Goal: Task Accomplishment & Management: Manage account settings

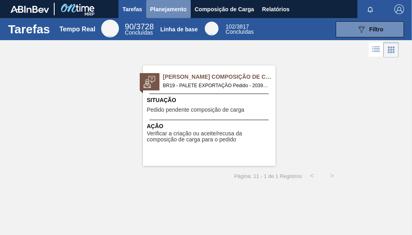
click at [172, 7] on span "Planejamento" at bounding box center [168, 9] width 37 height 10
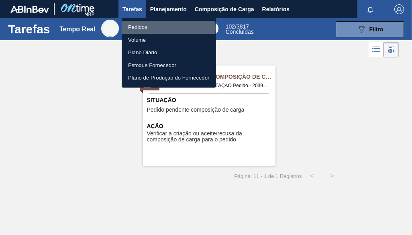
click at [151, 28] on li "Pedidos" at bounding box center [169, 27] width 94 height 13
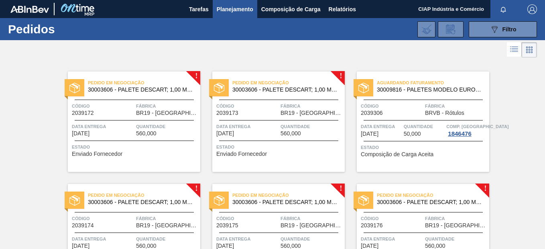
click at [129, 112] on div "Código 2039172" at bounding box center [103, 109] width 62 height 14
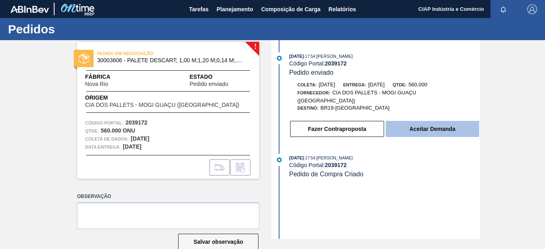
click at [412, 121] on button "Aceitar Demanda" at bounding box center [433, 129] width 94 height 16
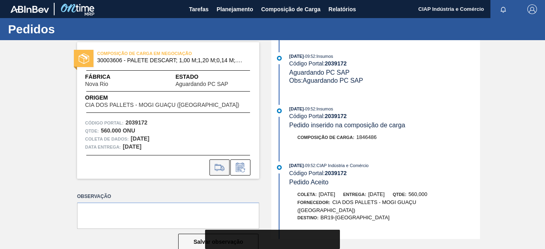
click at [219, 165] on icon at bounding box center [219, 168] width 9 height 6
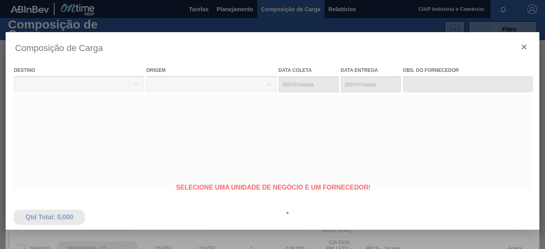
type coleta "01/10/2025"
type entrega "02/10/2025"
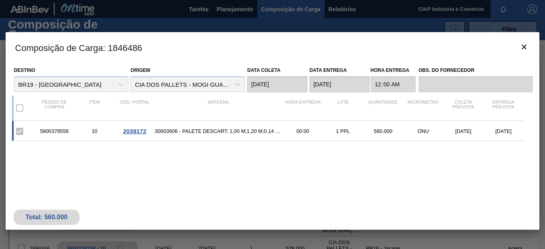
click at [135, 129] on span "2039172" at bounding box center [134, 131] width 23 height 7
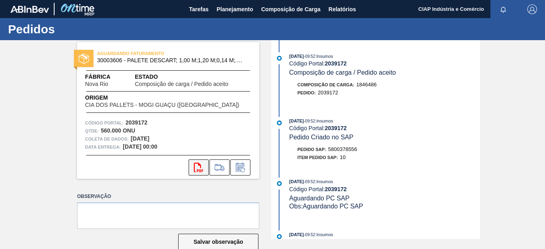
click at [198, 167] on icon "svg{fill:#ff0000}" at bounding box center [199, 168] width 10 height 10
click at [230, 11] on span "Planejamento" at bounding box center [235, 9] width 37 height 10
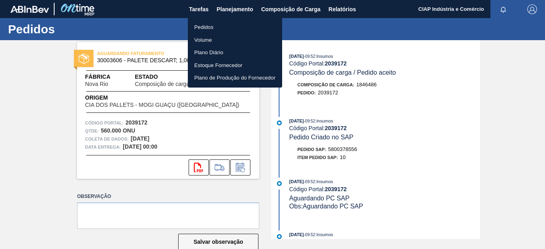
click at [210, 25] on li "Pedidos" at bounding box center [235, 27] width 94 height 13
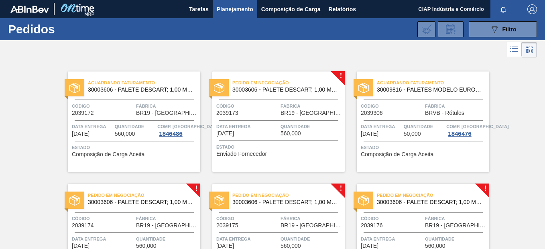
click at [277, 124] on span "Data entrega" at bounding box center [247, 126] width 62 height 8
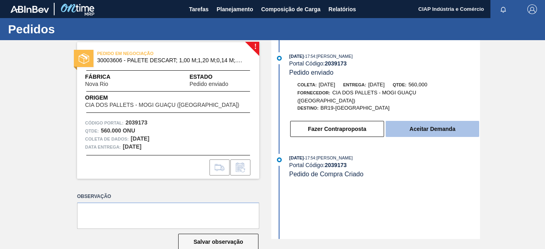
click at [400, 124] on button "Aceitar Demanda" at bounding box center [433, 129] width 94 height 16
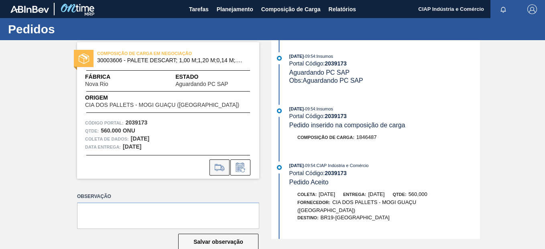
click at [220, 169] on icon at bounding box center [219, 168] width 13 height 10
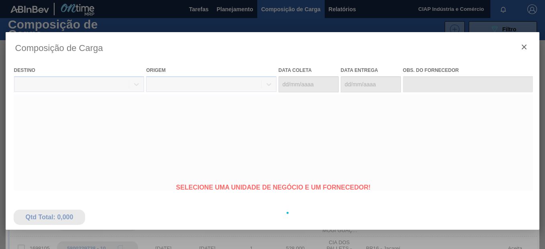
type coleta "06/10/2025"
type entrega "07/10/2025"
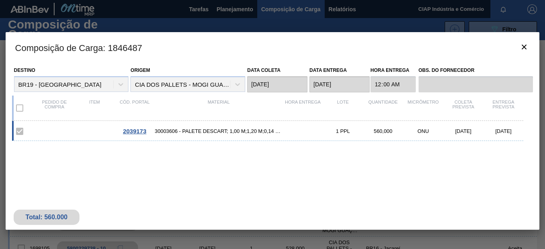
click at [130, 129] on span "2039173" at bounding box center [134, 131] width 23 height 7
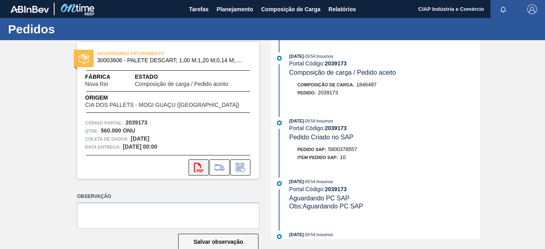
click at [197, 165] on icon "svg{fill:#ff0000}" at bounding box center [199, 168] width 10 height 10
click at [227, 6] on span "Planejamento" at bounding box center [235, 9] width 37 height 10
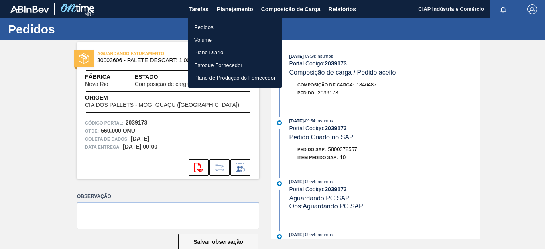
click at [206, 27] on li "Pedidos" at bounding box center [235, 27] width 94 height 13
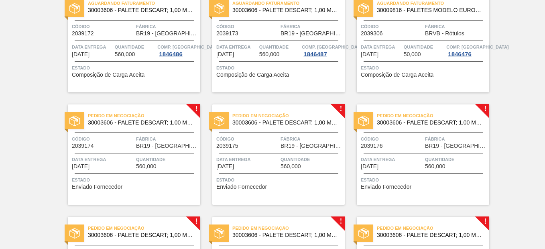
scroll to position [80, 0]
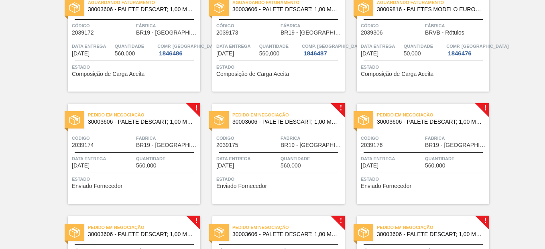
click at [143, 156] on span "Quantidade" at bounding box center [167, 159] width 62 height 8
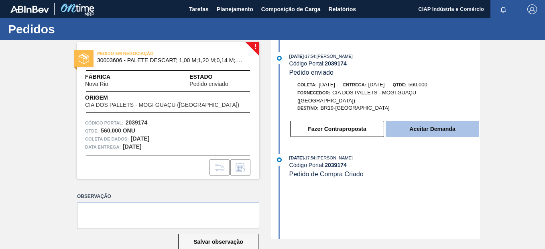
click at [409, 122] on button "Aceitar Demanda" at bounding box center [433, 129] width 94 height 16
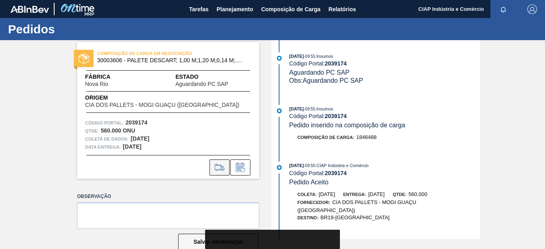
click at [216, 166] on icon at bounding box center [219, 168] width 13 height 10
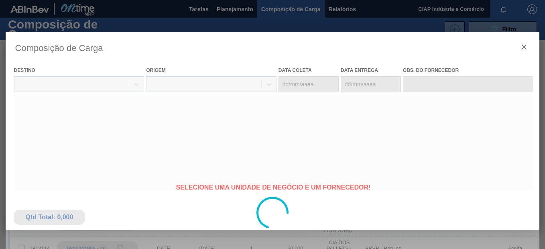
type coleta "13/10/2025"
type entrega "14/10/2025"
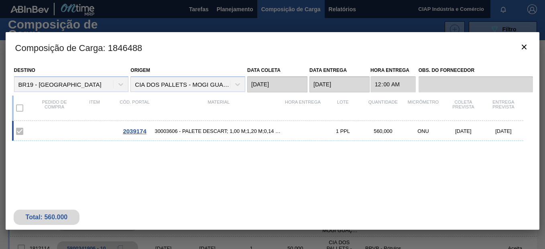
click at [133, 131] on span "2039174" at bounding box center [134, 131] width 23 height 7
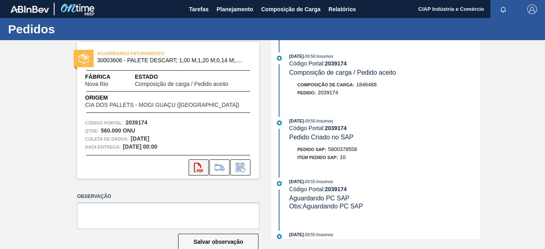
click at [194, 167] on icon "svg{fill:#ff0000}" at bounding box center [199, 168] width 10 height 10
click at [232, 5] on span "Planejamento" at bounding box center [235, 9] width 37 height 10
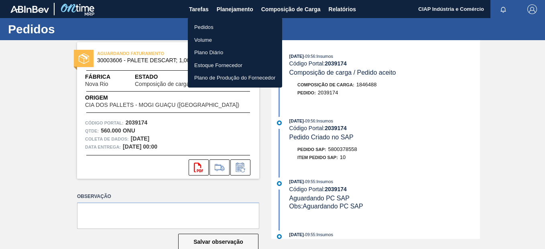
click at [204, 26] on li "Pedidos" at bounding box center [235, 27] width 94 height 13
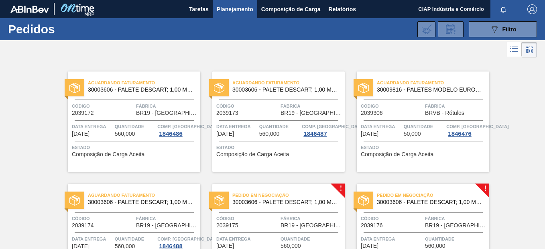
click at [278, 218] on span "Código" at bounding box center [247, 218] width 62 height 8
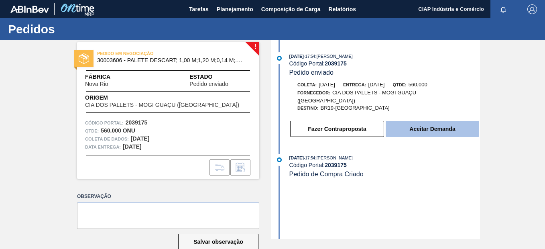
click at [407, 122] on button "Aceitar Demanda" at bounding box center [433, 129] width 94 height 16
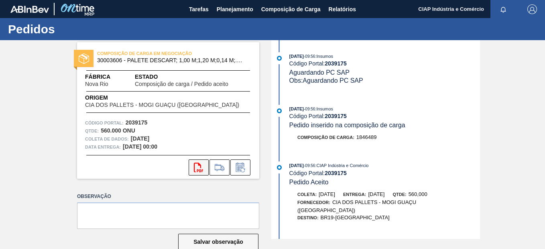
click at [194, 167] on icon "svg{fill:#ff0000}" at bounding box center [199, 168] width 10 height 10
click at [226, 9] on span "Planejamento" at bounding box center [235, 9] width 37 height 10
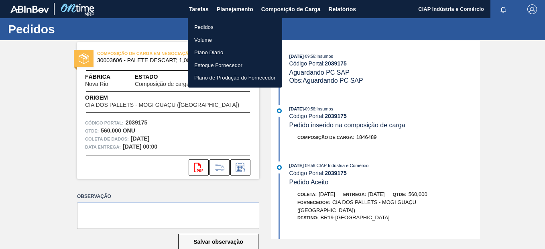
click at [223, 27] on li "Pedidos" at bounding box center [235, 27] width 94 height 13
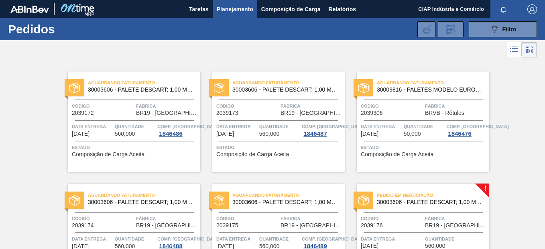
click at [411, 224] on div "Código 2039176" at bounding box center [392, 221] width 62 height 14
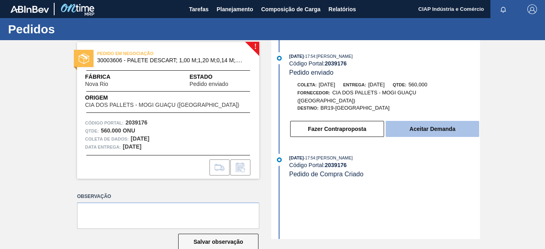
click at [400, 123] on button "Aceitar Demanda" at bounding box center [433, 129] width 94 height 16
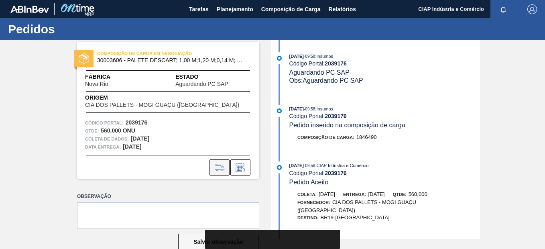
click at [216, 165] on icon at bounding box center [219, 168] width 13 height 10
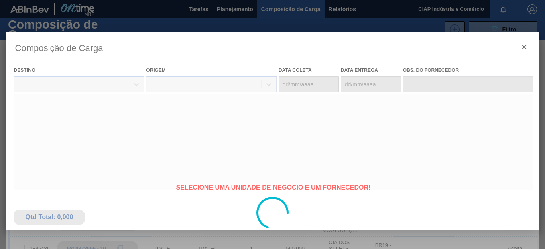
type coleta "27/10/2025"
type entrega "[DATE]"
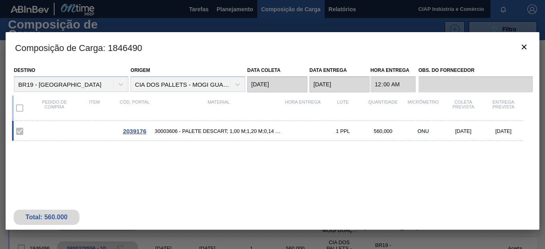
click at [135, 130] on span "2039176" at bounding box center [134, 131] width 23 height 7
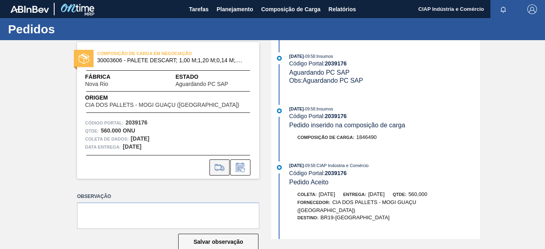
click at [212, 167] on button at bounding box center [220, 167] width 20 height 16
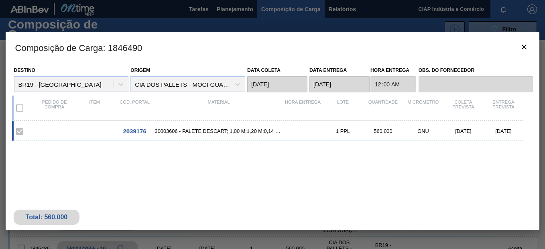
click at [129, 131] on span "2039176" at bounding box center [134, 131] width 23 height 7
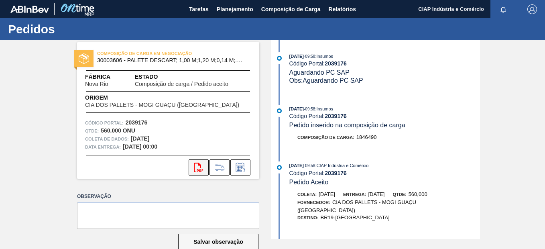
click at [194, 169] on icon at bounding box center [198, 168] width 9 height 10
click at [230, 9] on span "Planejamento" at bounding box center [235, 9] width 37 height 10
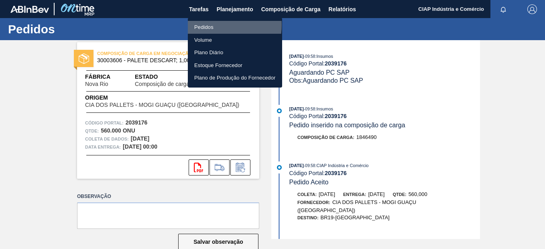
click at [210, 25] on li "Pedidos" at bounding box center [235, 27] width 94 height 13
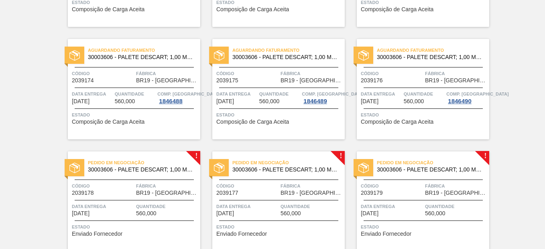
scroll to position [177, 0]
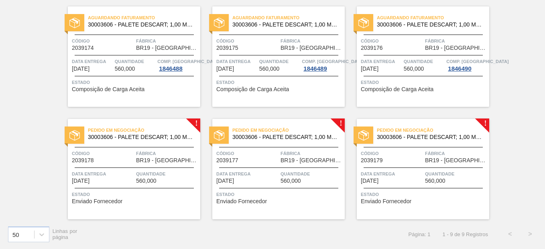
click at [148, 169] on div "Pedido em Negociação 30003606 - PALETE DESCART; 1,00 M;1,20 M;0,14 M;.; MAMÃ Có…" at bounding box center [134, 169] width 133 height 100
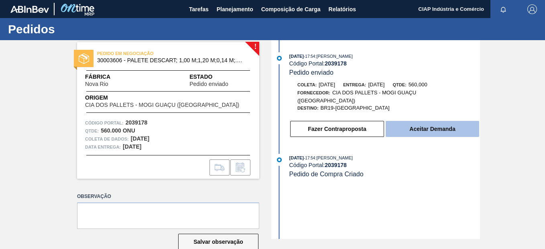
click at [412, 121] on button "Aceitar Demanda" at bounding box center [433, 129] width 94 height 16
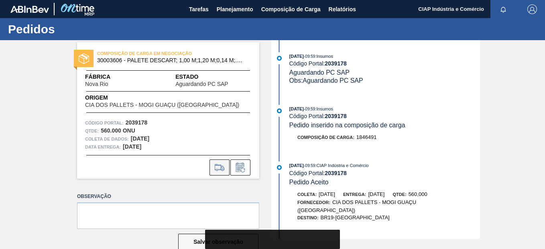
click at [216, 168] on icon at bounding box center [219, 168] width 13 height 10
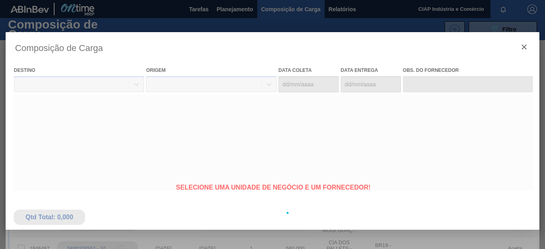
type coleta "03/11/2025"
type entrega "04/11/2025"
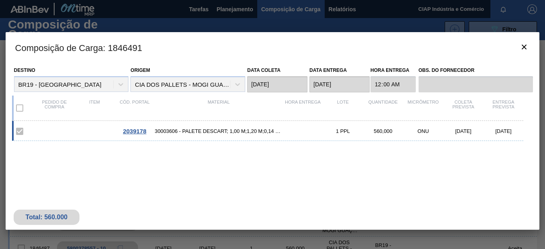
click at [135, 130] on span "2039178" at bounding box center [134, 131] width 23 height 7
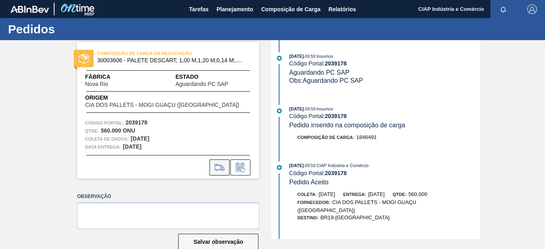
click at [214, 169] on icon at bounding box center [219, 168] width 13 height 10
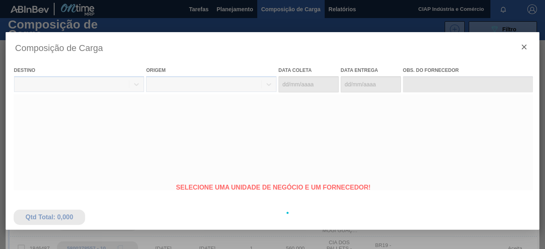
type coleta "03/11/2025"
type entrega "04/11/2025"
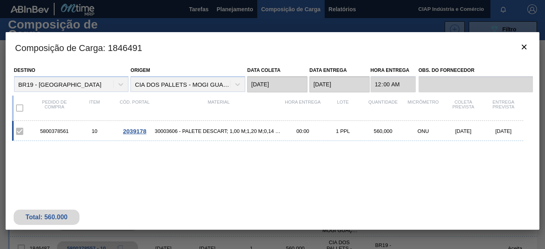
click at [137, 131] on span "2039178" at bounding box center [134, 131] width 23 height 7
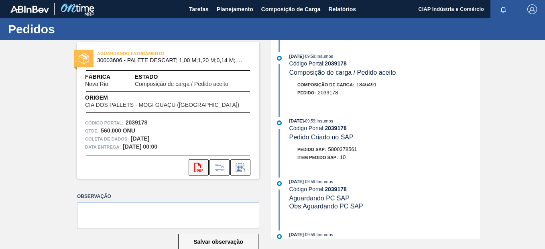
click at [194, 164] on icon at bounding box center [198, 168] width 9 height 10
click at [226, 8] on span "Planejamento" at bounding box center [235, 9] width 37 height 10
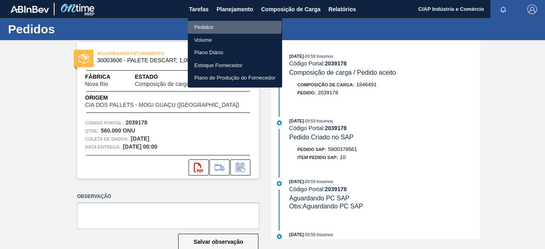
click at [210, 25] on li "Pedidos" at bounding box center [235, 27] width 94 height 13
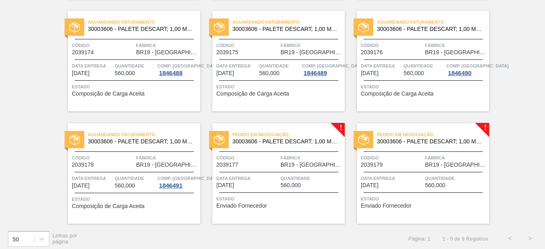
scroll to position [177, 0]
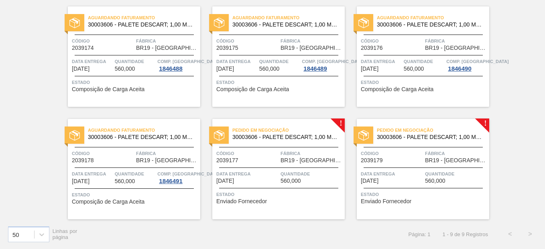
click at [254, 175] on span "Data entrega" at bounding box center [247, 174] width 62 height 8
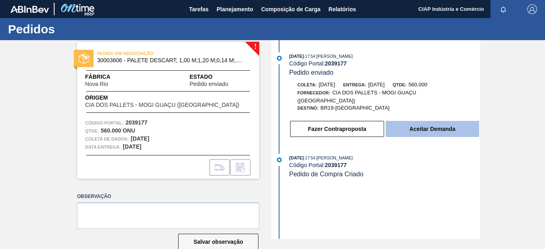
click at [412, 121] on button "Aceitar Demanda" at bounding box center [433, 129] width 94 height 16
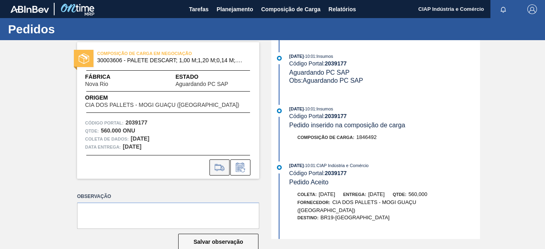
click at [217, 167] on icon at bounding box center [219, 168] width 13 height 10
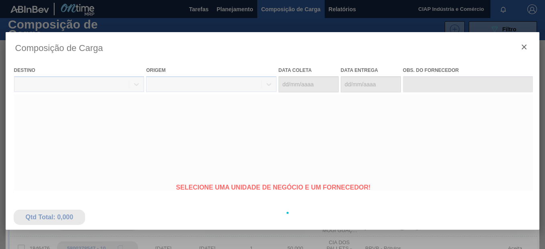
type coleta "10/11/2025"
type entrega "11/11/2025"
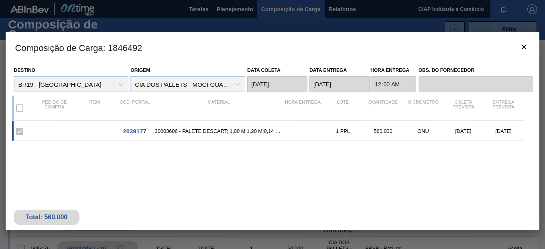
click at [133, 131] on span "2039177" at bounding box center [134, 131] width 23 height 7
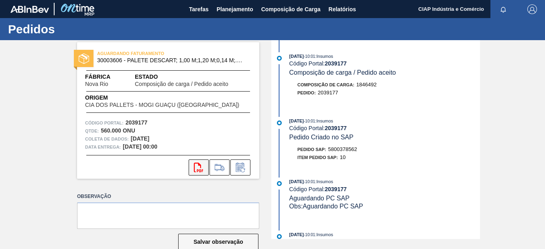
click at [197, 170] on icon "svg{fill:#ff0000}" at bounding box center [199, 168] width 10 height 10
click at [233, 6] on span "Planejamento" at bounding box center [235, 9] width 37 height 10
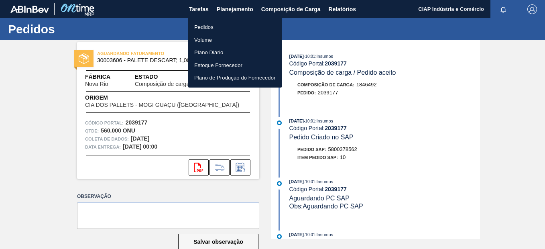
click at [206, 25] on li "Pedidos" at bounding box center [235, 27] width 94 height 13
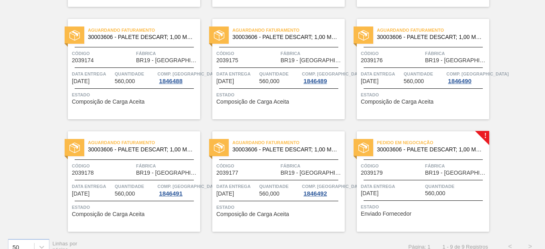
scroll to position [177, 0]
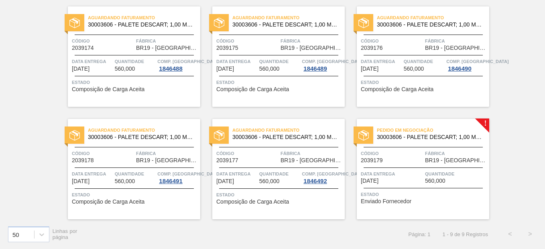
click at [385, 165] on div "Pedido em Negociação 30003606 - PALETE DESCART; 1,00 M;1,20 M;0,14 M;.; MAMÃ Có…" at bounding box center [423, 169] width 133 height 100
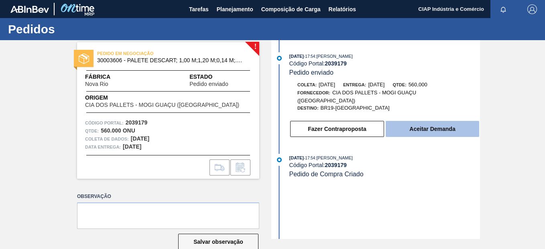
click at [412, 122] on button "Aceitar Demanda" at bounding box center [433, 129] width 94 height 16
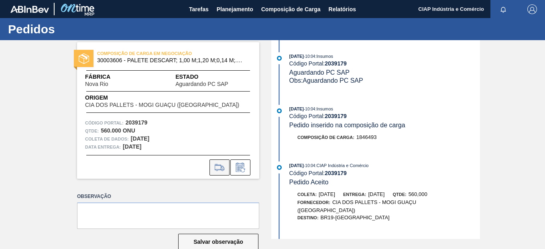
click at [213, 168] on icon at bounding box center [219, 168] width 13 height 10
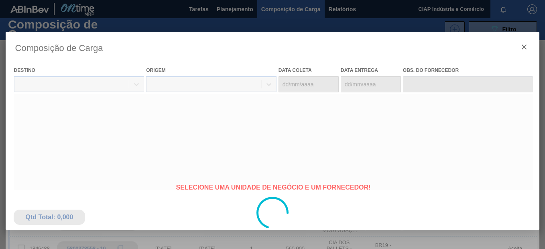
type coleta "17/11/2025"
type entrega "18/11/2025"
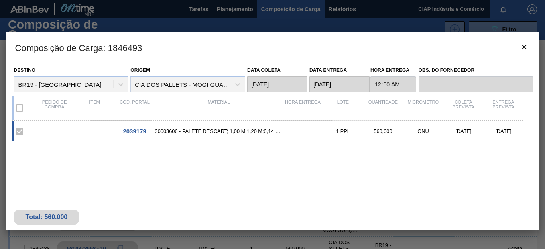
click at [135, 131] on span "2039179" at bounding box center [134, 131] width 23 height 7
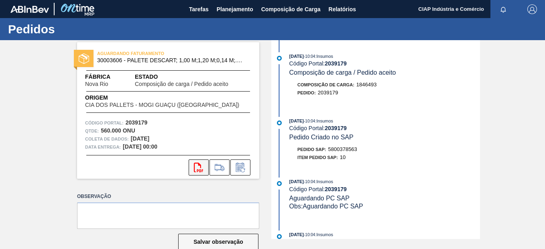
click at [193, 166] on button "svg{fill:#ff0000}" at bounding box center [199, 167] width 20 height 16
click at [233, 8] on span "Planejamento" at bounding box center [235, 9] width 37 height 10
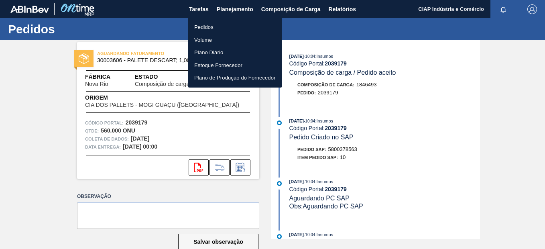
click at [210, 28] on li "Pedidos" at bounding box center [235, 27] width 94 height 13
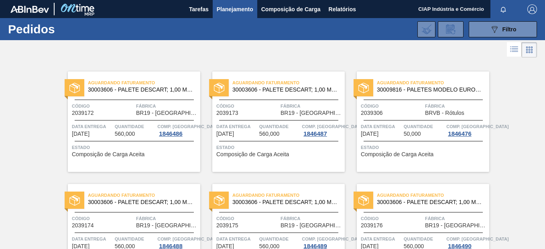
click at [412, 107] on span "Código" at bounding box center [392, 106] width 62 height 8
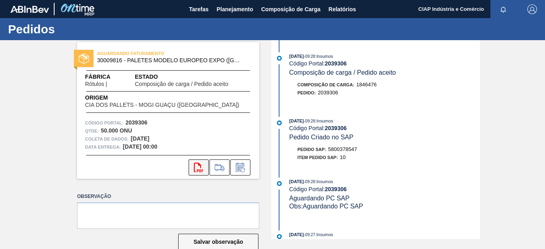
click at [194, 165] on icon "svg{fill:#ff0000}" at bounding box center [199, 168] width 10 height 10
